Goal: Find specific page/section: Find specific page/section

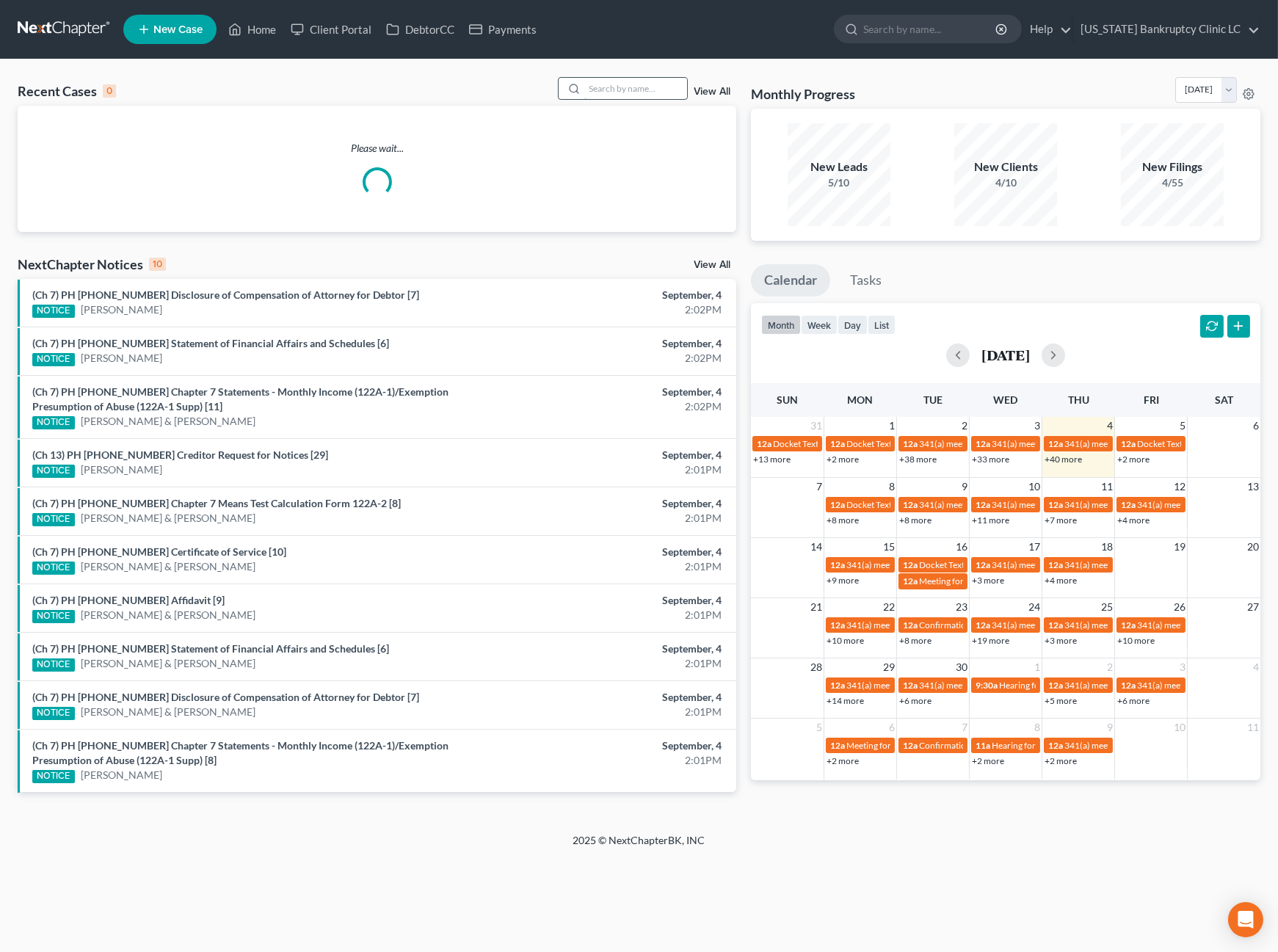
drag, startPoint x: 628, startPoint y: 98, endPoint x: 630, endPoint y: 88, distance: 10.2
click at [628, 97] on input "search" at bounding box center [635, 88] width 103 height 21
type input "[PERSON_NAME]"
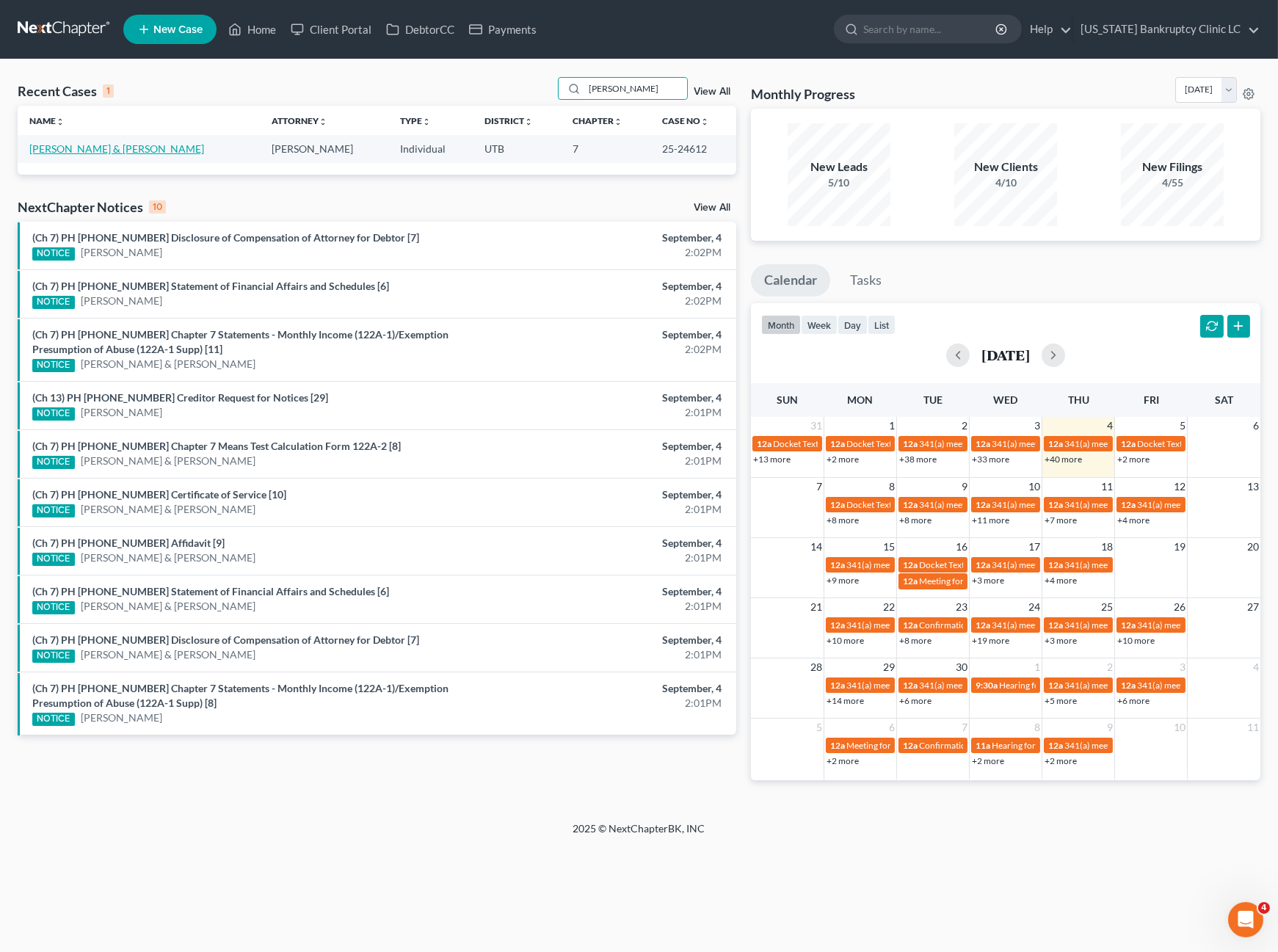
click at [86, 147] on link "[PERSON_NAME] & [PERSON_NAME]" at bounding box center [116, 148] width 175 height 13
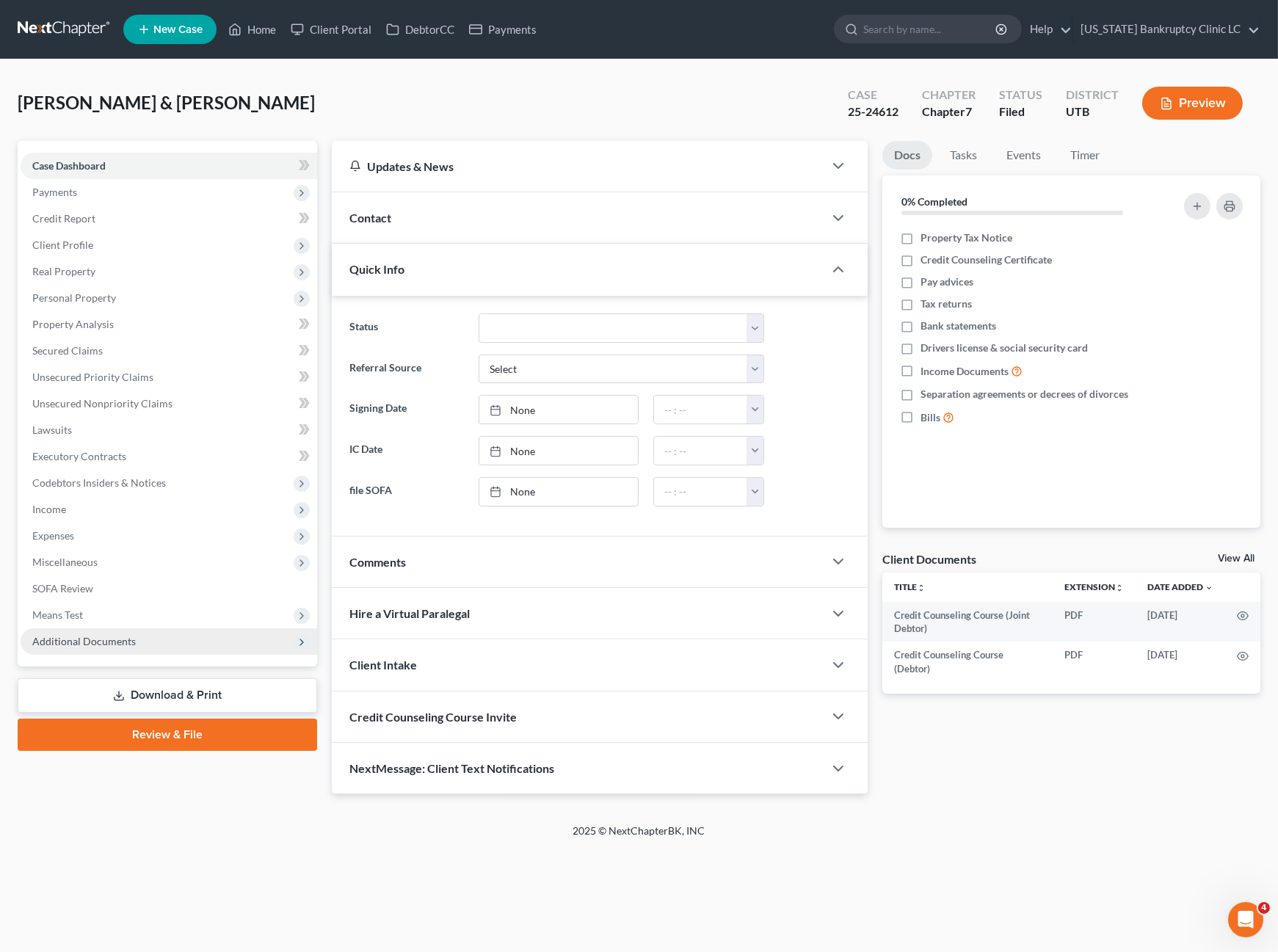
click at [78, 643] on span "Additional Documents" at bounding box center [84, 641] width 103 height 13
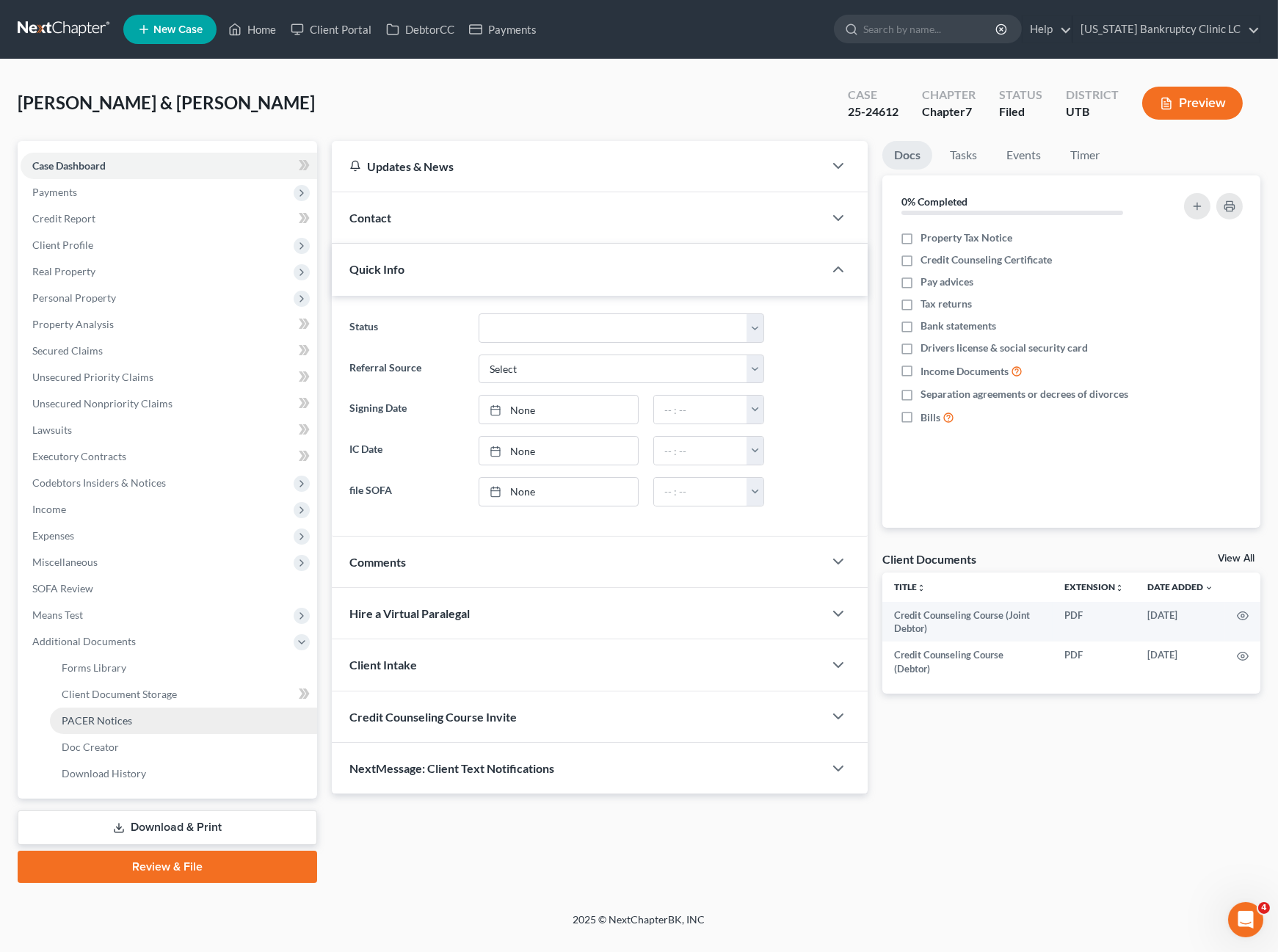
click at [97, 716] on span "PACER Notices" at bounding box center [96, 720] width 71 height 13
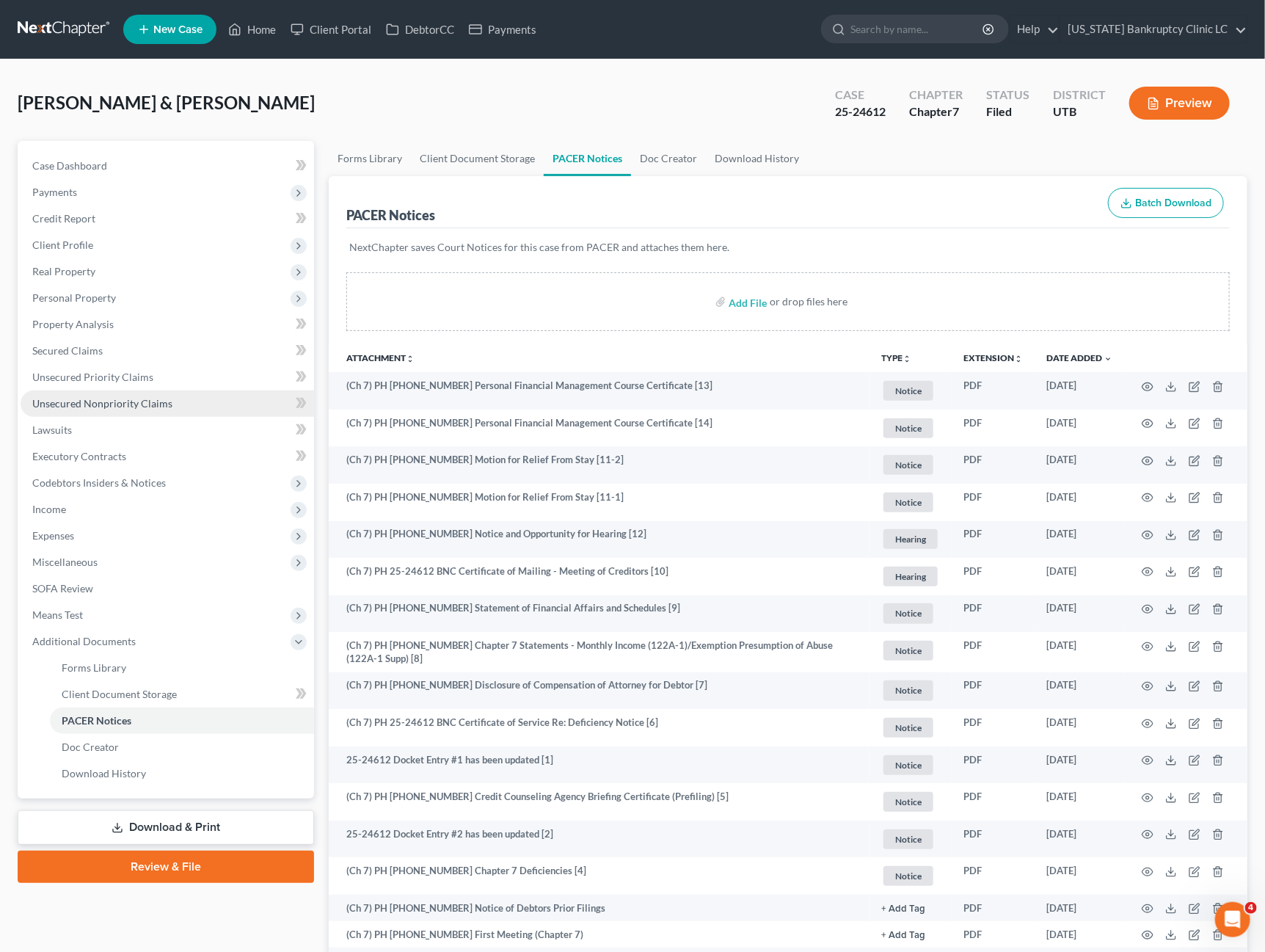
click at [124, 404] on span "Unsecured Nonpriority Claims" at bounding box center [102, 403] width 140 height 13
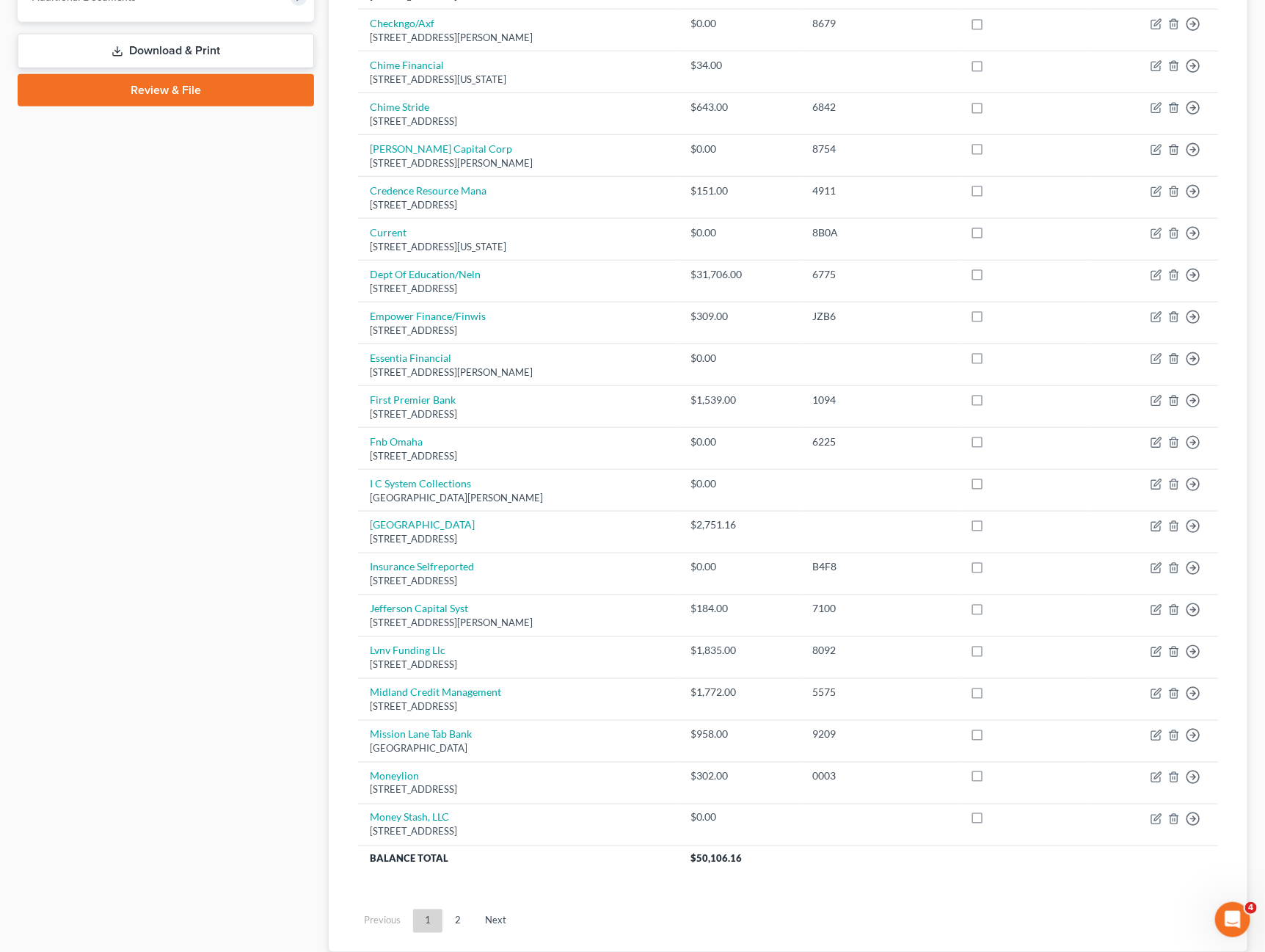
scroll to position [652, 0]
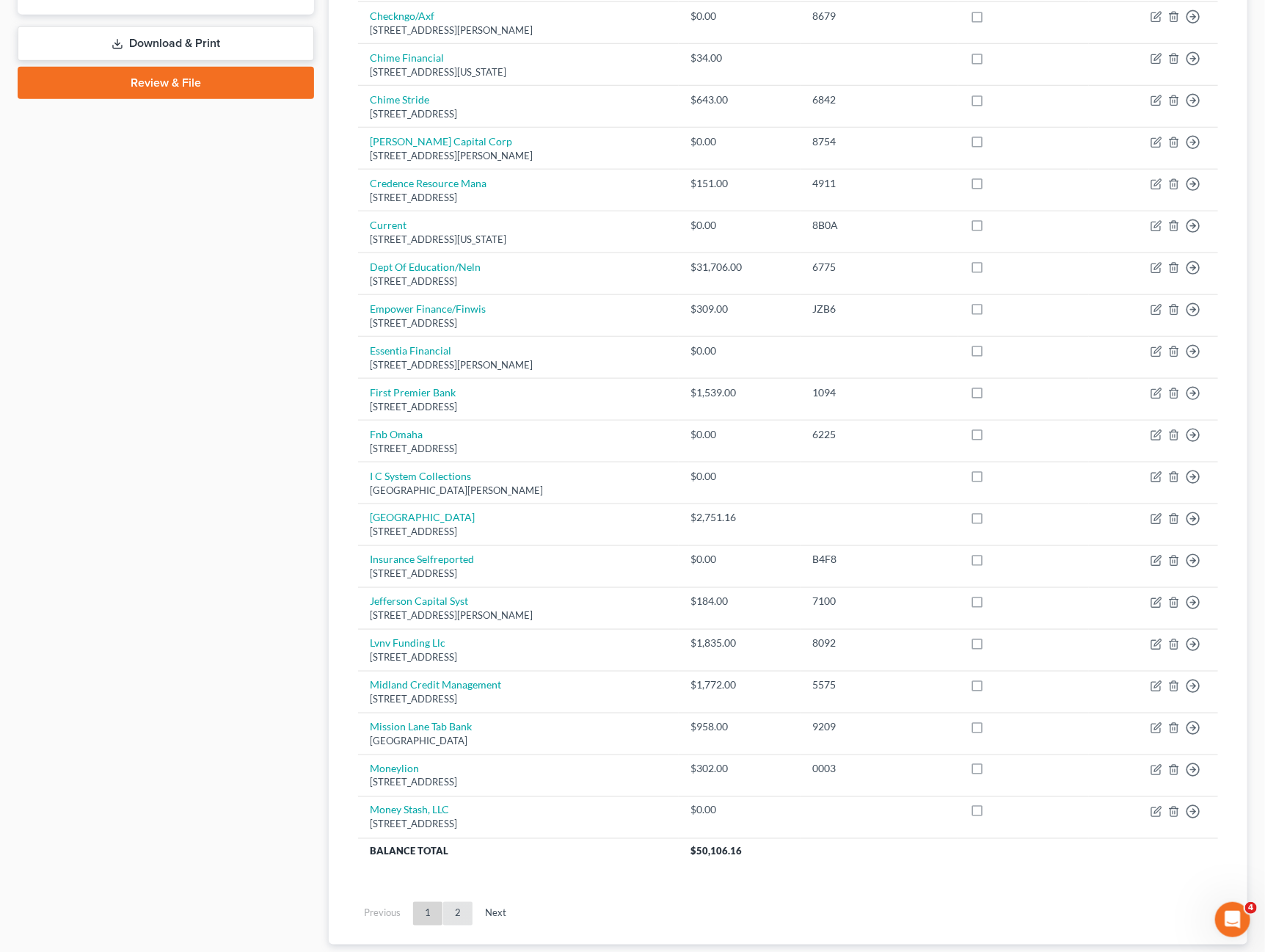
click at [453, 917] on link "2" at bounding box center [458, 914] width 29 height 24
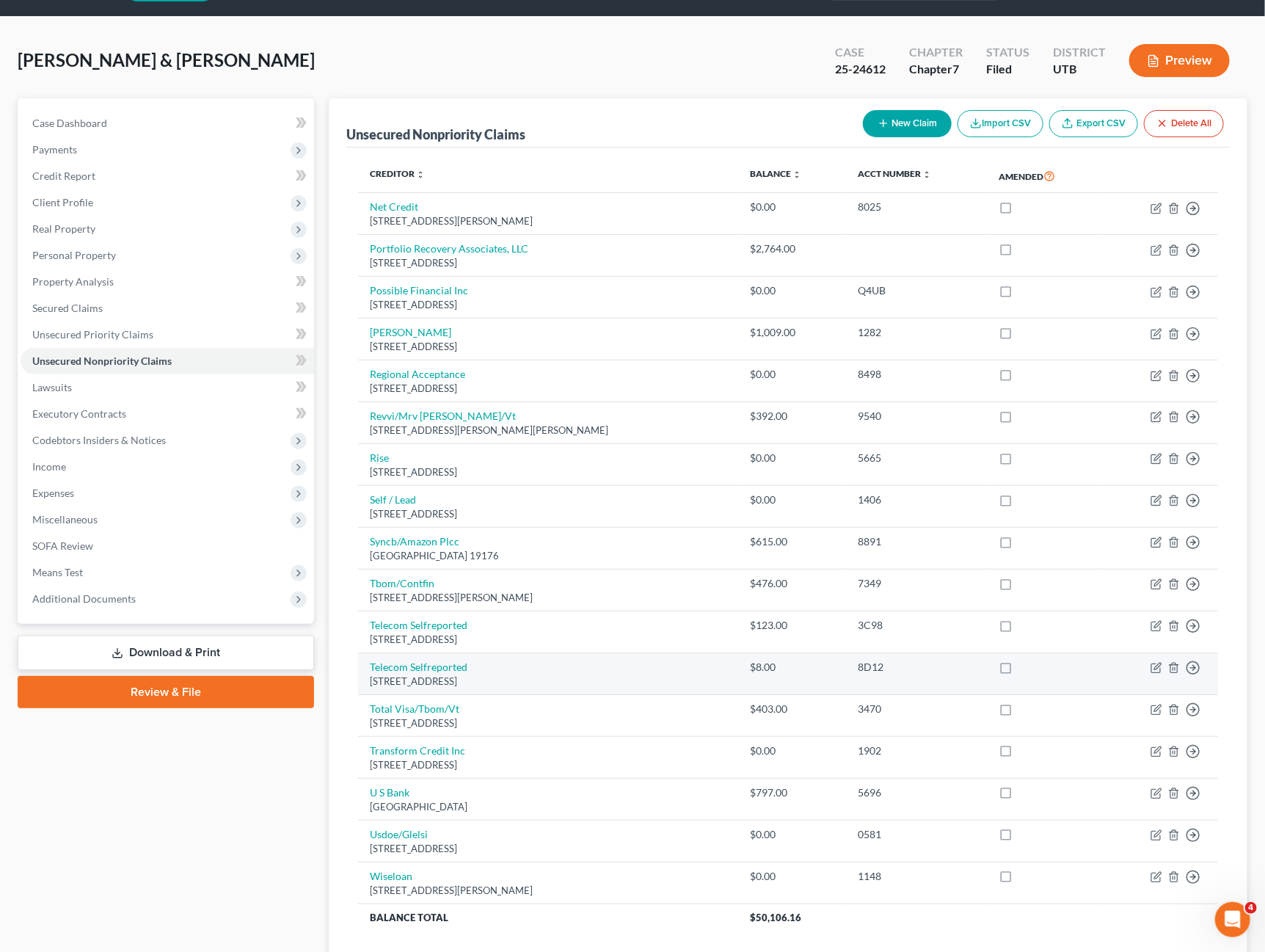
scroll to position [203, 0]
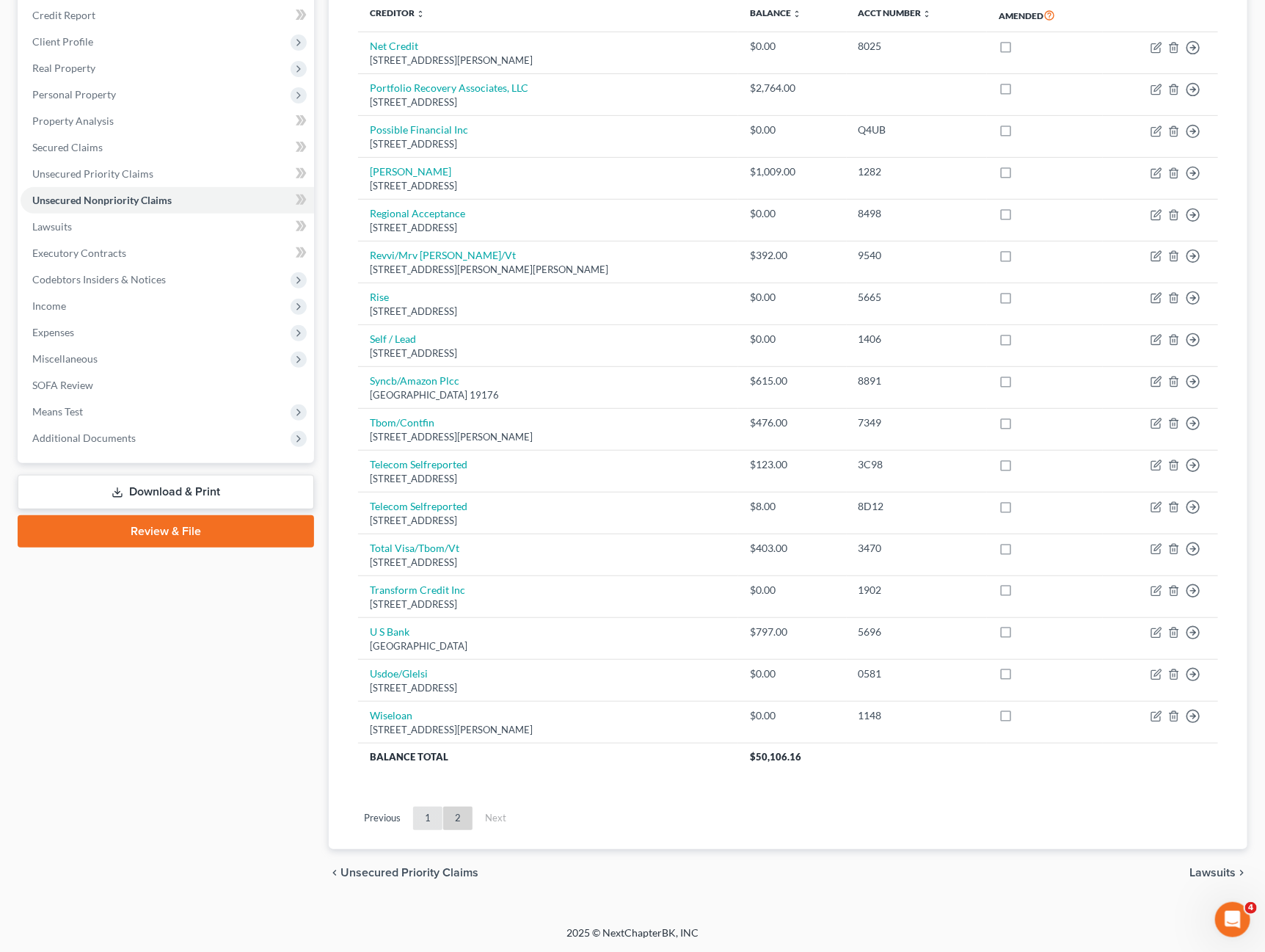
click at [416, 821] on link "1" at bounding box center [428, 818] width 29 height 24
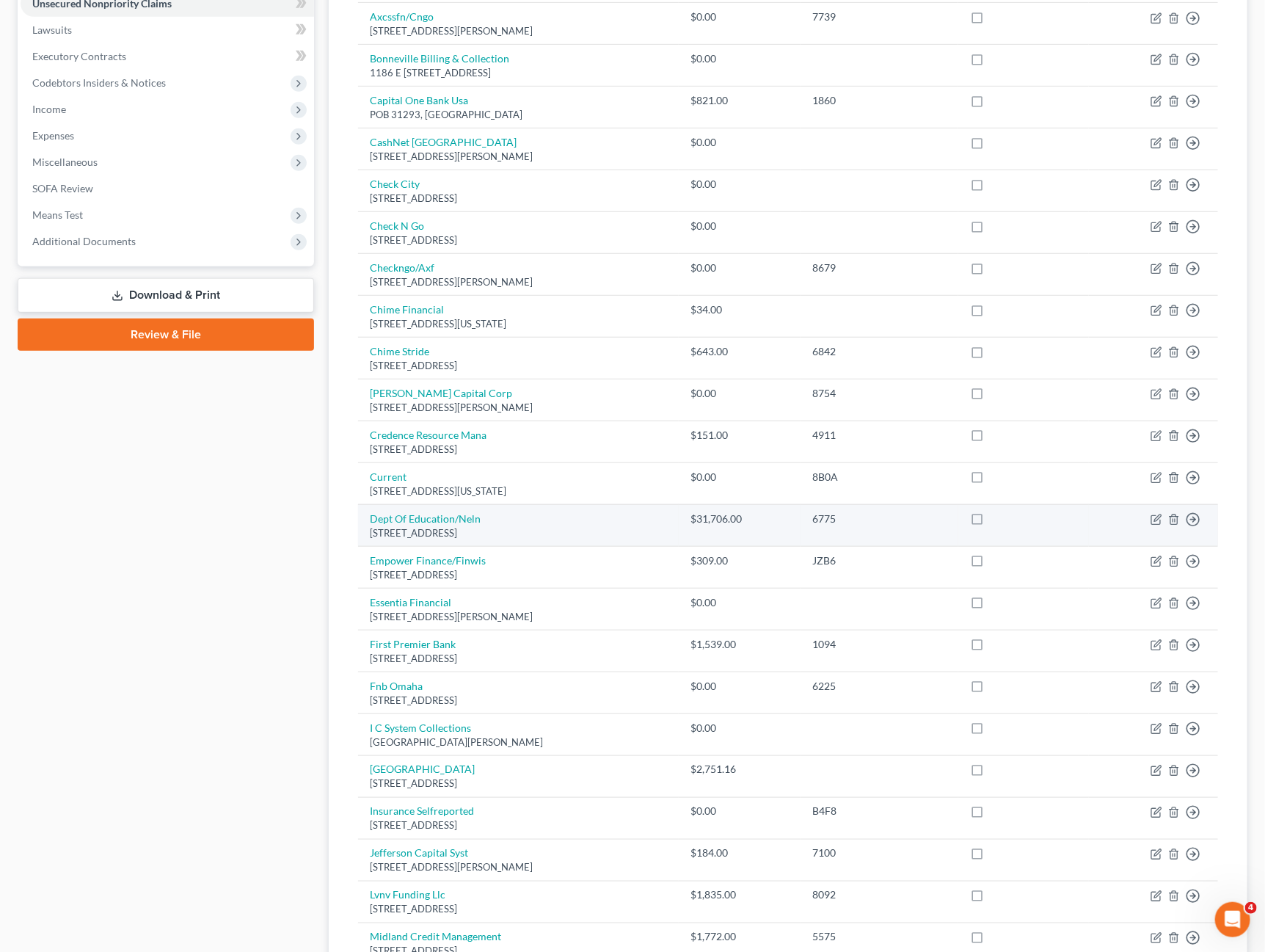
scroll to position [407, 0]
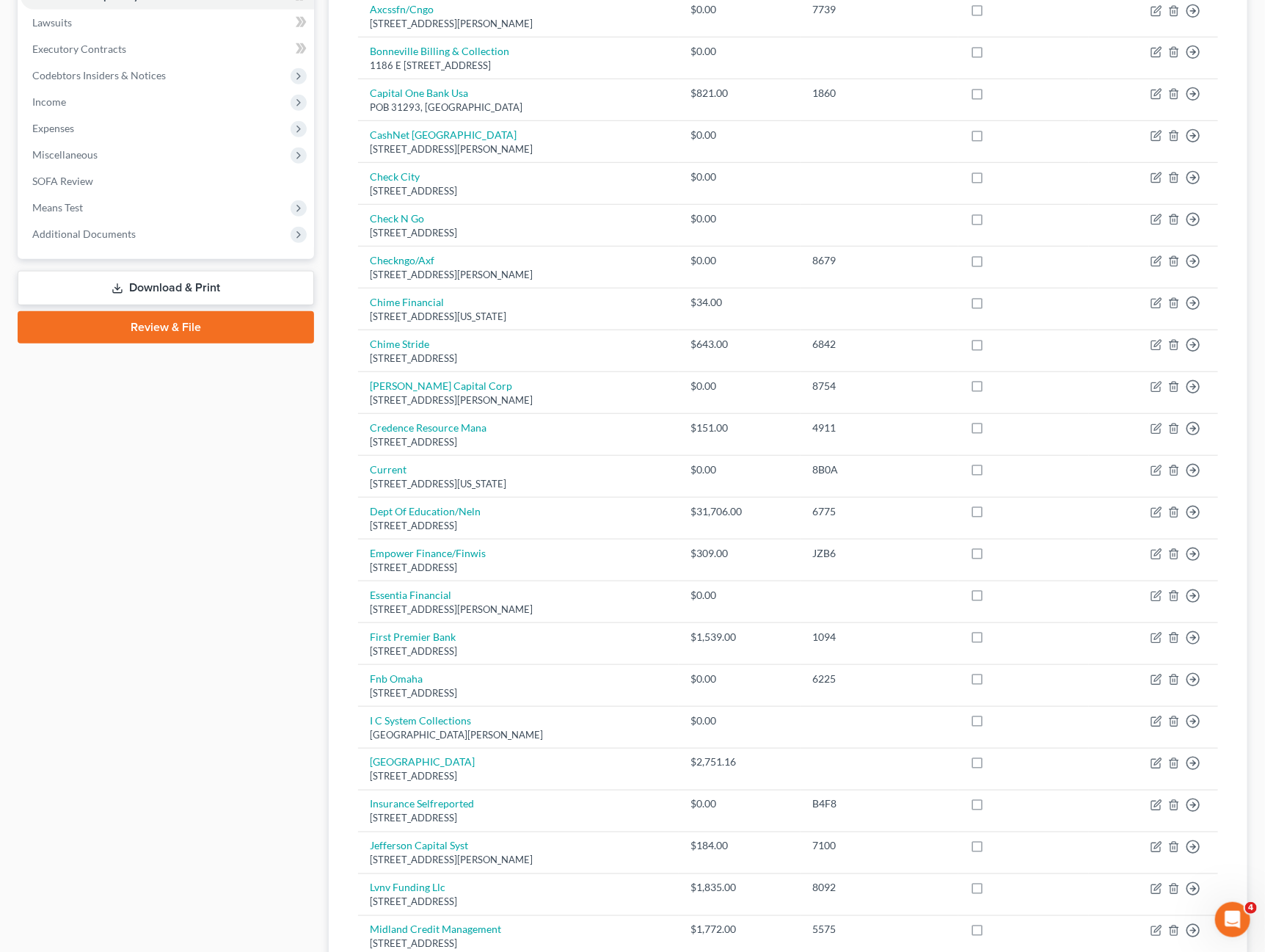
drag, startPoint x: 93, startPoint y: 604, endPoint x: 104, endPoint y: 599, distance: 12.1
click at [93, 604] on div "Case Dashboard Payments Invoices Payments Payments Credit Report Client Profile" at bounding box center [165, 484] width 311 height 1502
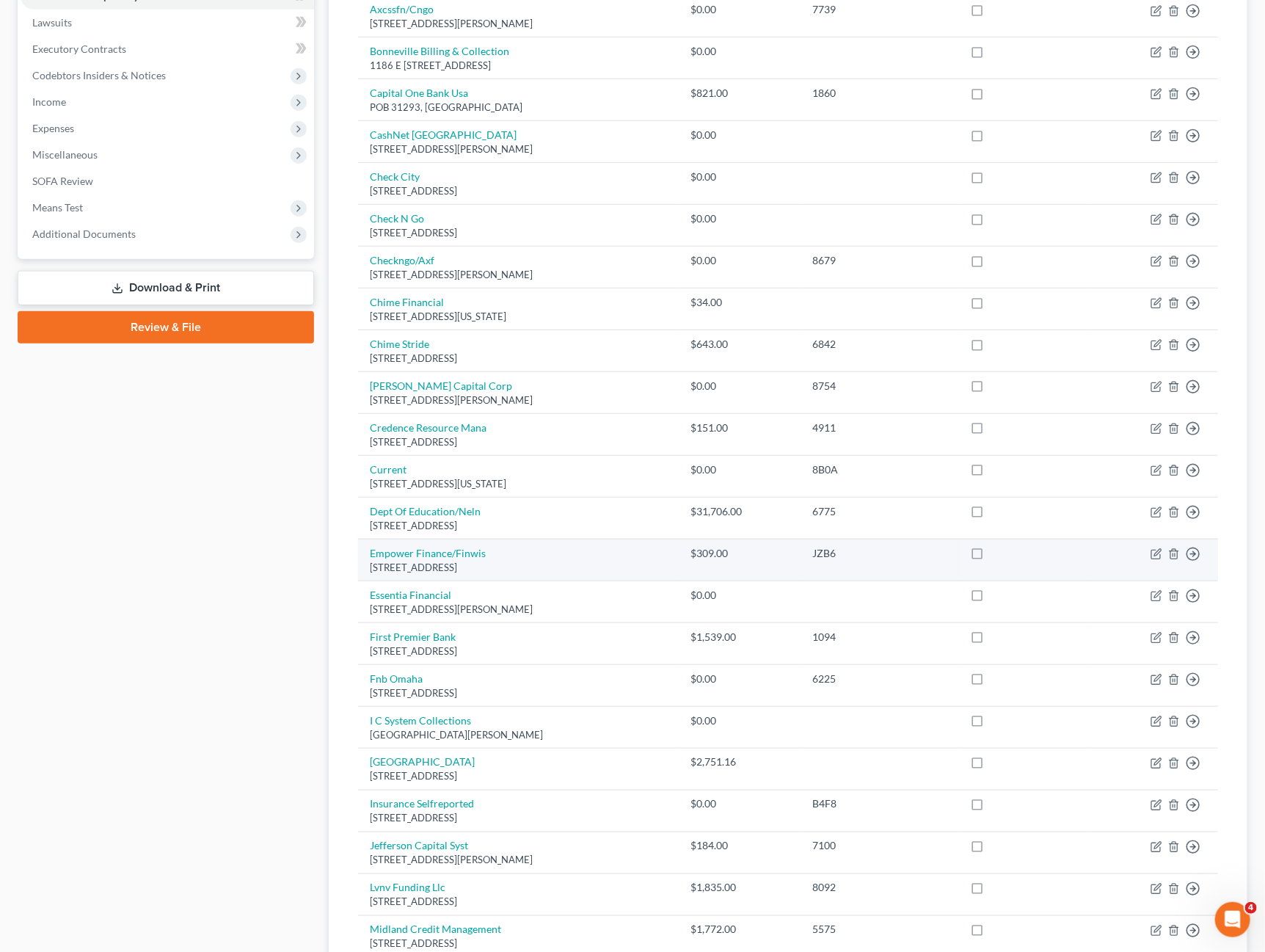
scroll to position [0, 0]
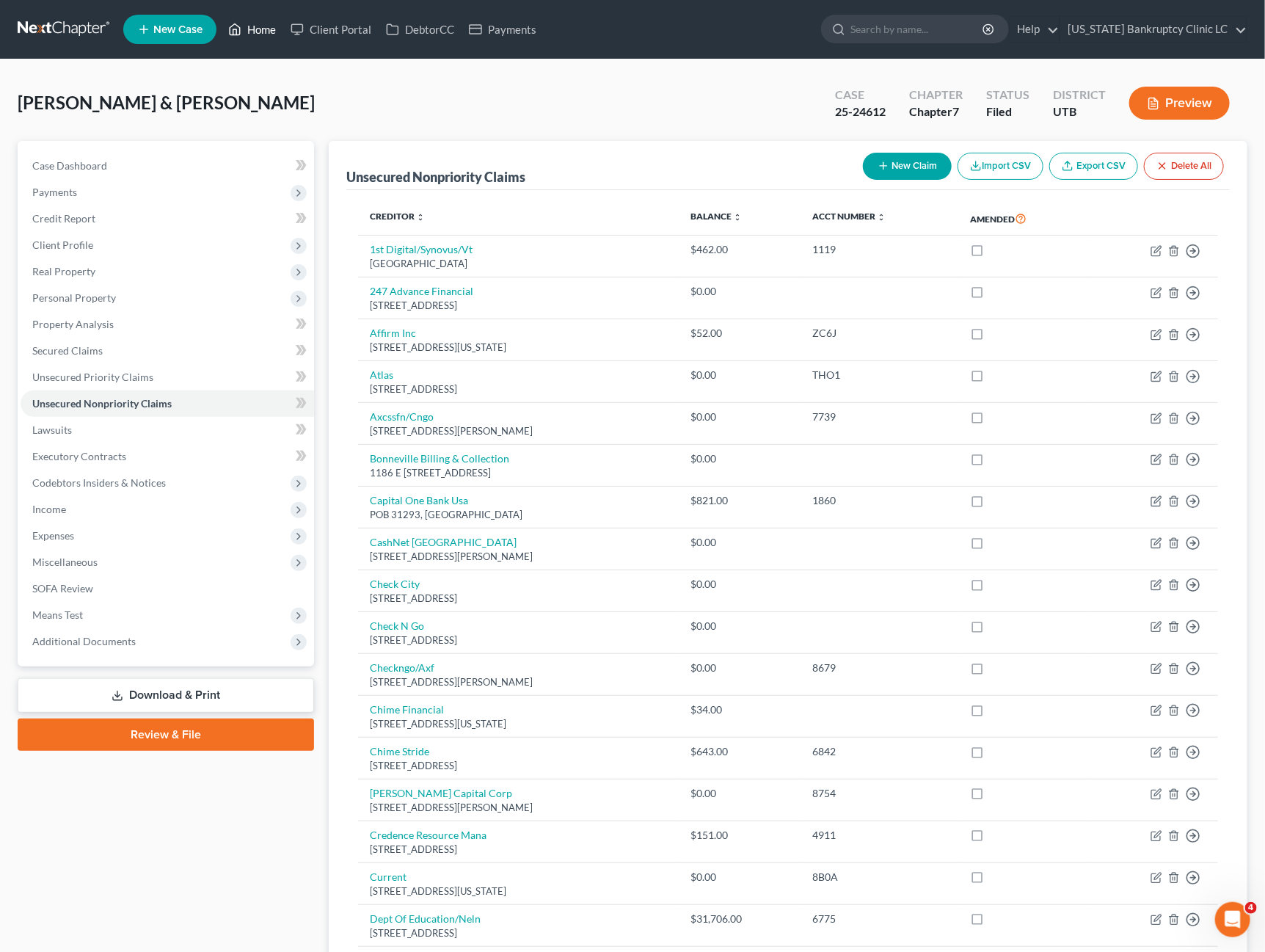
click at [252, 32] on link "Home" at bounding box center [251, 29] width 62 height 26
